Goal: Transaction & Acquisition: Purchase product/service

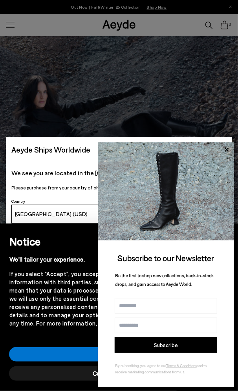
scroll to position [39, 0]
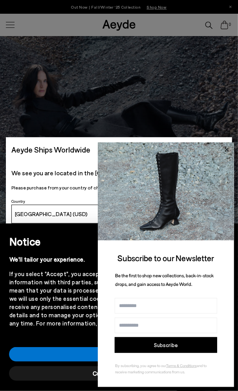
click at [224, 149] on icon at bounding box center [226, 150] width 10 height 10
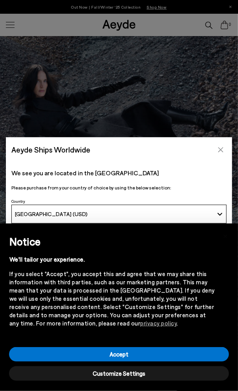
click at [220, 147] on icon "Close" at bounding box center [220, 150] width 6 height 6
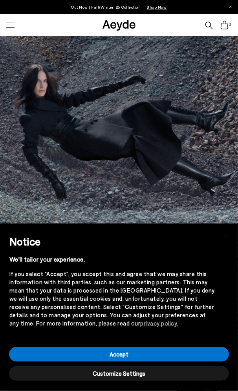
click at [113, 362] on div "Accept" at bounding box center [119, 354] width 222 height 19
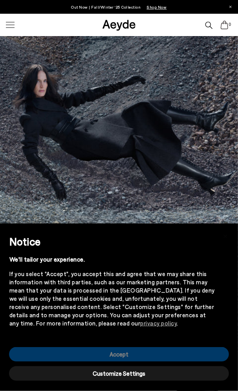
click at [113, 358] on button "Accept" at bounding box center [119, 354] width 220 height 15
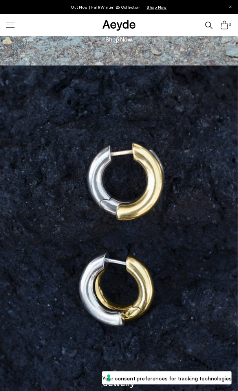
scroll to position [921, 0]
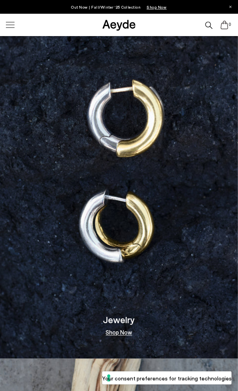
click at [121, 220] on img at bounding box center [119, 180] width 238 height 356
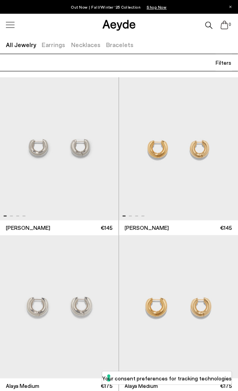
click at [159, 145] on img "1 / 4" at bounding box center [178, 148] width 119 height 143
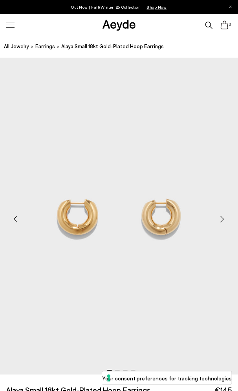
scroll to position [196, 0]
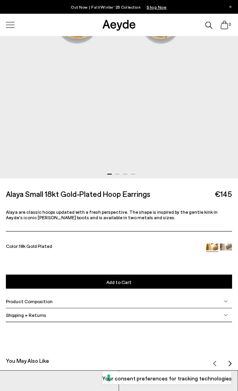
click at [112, 284] on span "Add to Cart" at bounding box center [118, 282] width 25 height 5
click at [137, 283] on div "Please Select a Color 18k Gold Plated 18k Gold Plated Palladium Plated Select s…" at bounding box center [119, 275] width 238 height 25
click at [228, 22] on span "1" at bounding box center [229, 24] width 5 height 5
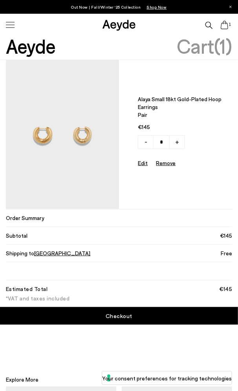
click at [114, 323] on link "Checkout" at bounding box center [119, 316] width 238 height 18
